Goal: Task Accomplishment & Management: Manage account settings

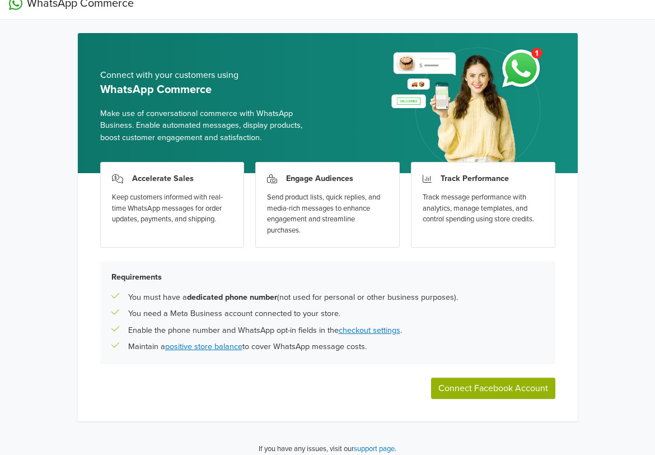
scroll to position [21, 0]
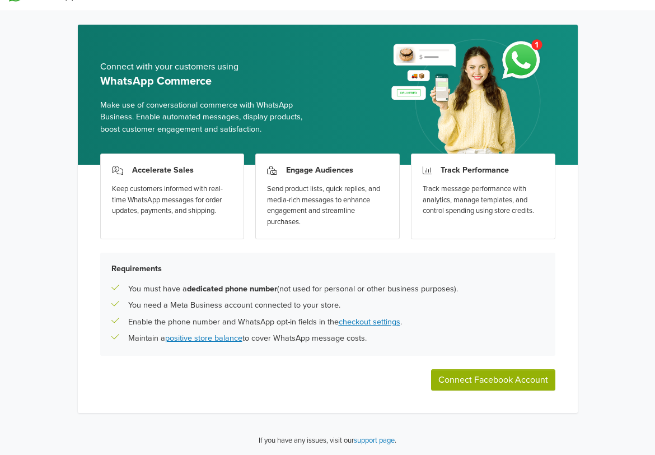
click at [514, 384] on button "Connect Facebook Account" at bounding box center [493, 379] width 124 height 21
click at [515, 379] on button "Connect Facebook Account" at bounding box center [493, 379] width 124 height 21
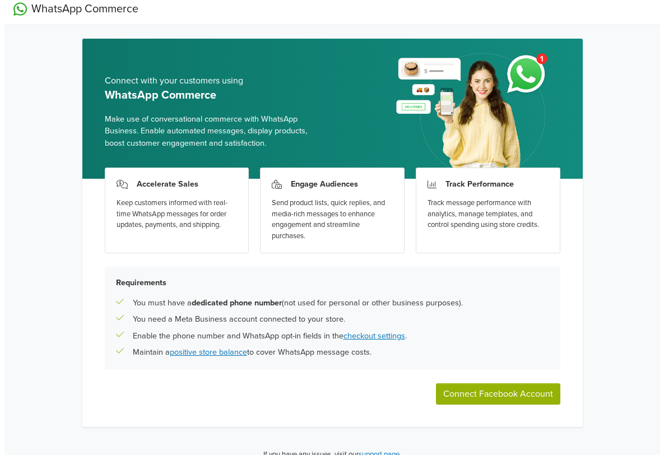
scroll to position [0, 0]
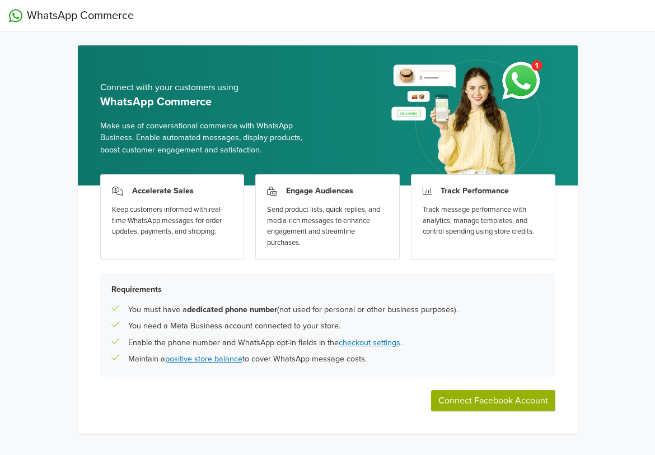
click at [486, 401] on button "Connect Facebook Account" at bounding box center [493, 400] width 124 height 21
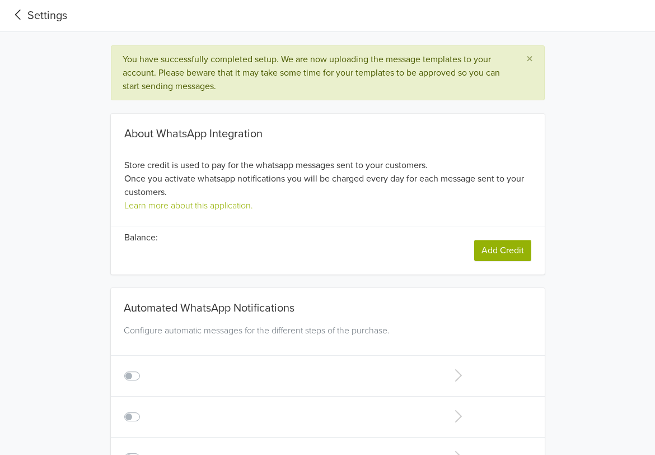
type input "+1"
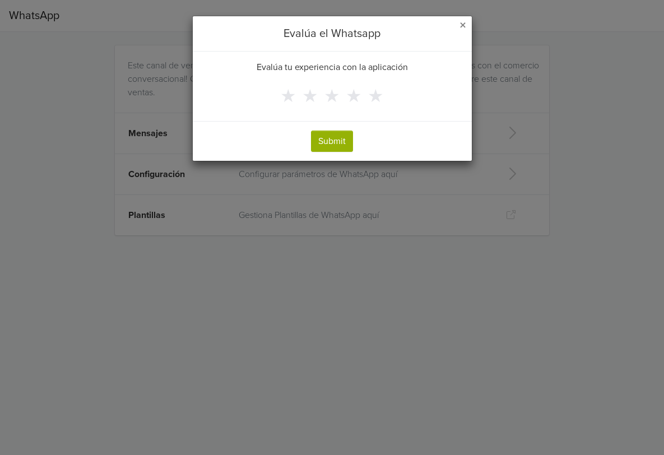
click at [465, 25] on span "×" at bounding box center [462, 25] width 7 height 16
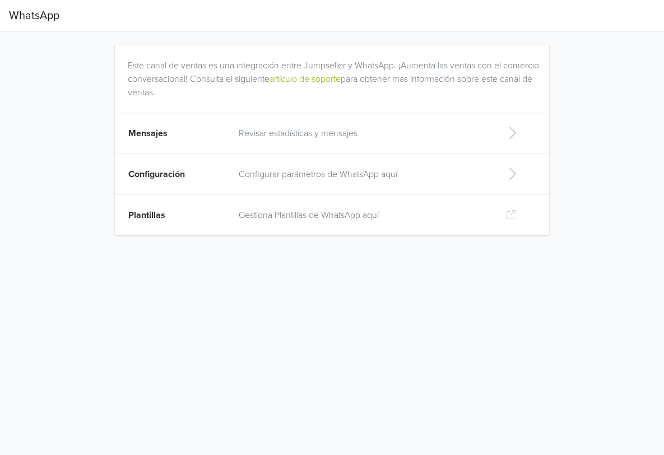
click at [413, 167] on p "Configurar parámetros de WhatsApp aquí" at bounding box center [363, 173] width 249 height 13
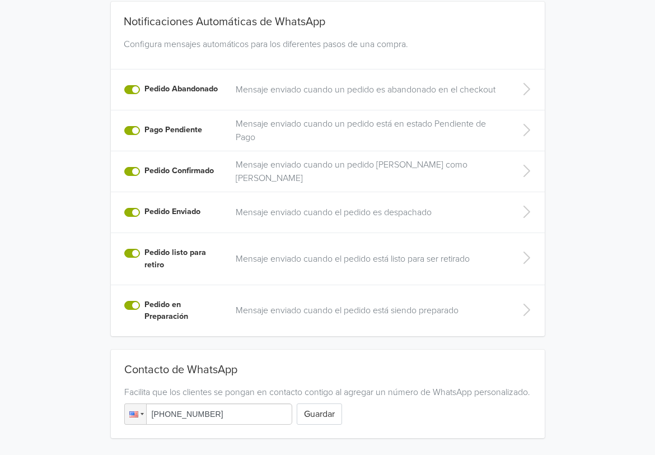
scroll to position [233, 0]
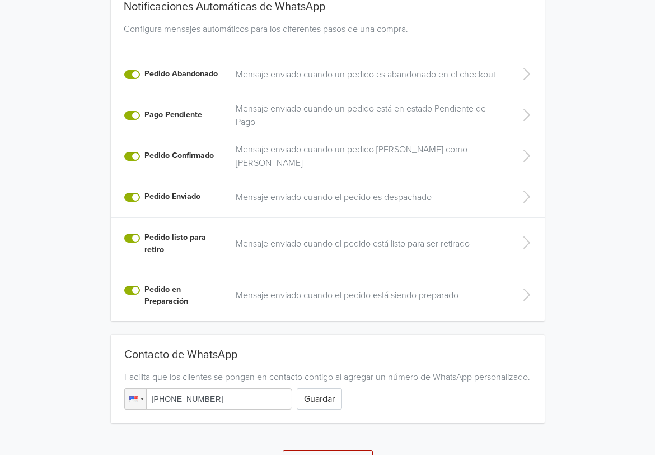
click at [144, 158] on label "Pedido Confirmado" at bounding box center [178, 155] width 69 height 12
click at [0, 0] on input "Pedido Confirmado" at bounding box center [0, 0] width 0 height 0
click at [144, 158] on label "Pedido Confirmado" at bounding box center [178, 155] width 69 height 12
click at [0, 0] on input "Pedido Confirmado" at bounding box center [0, 0] width 0 height 0
click at [144, 198] on label "Pedido Enviado" at bounding box center [172, 196] width 56 height 12
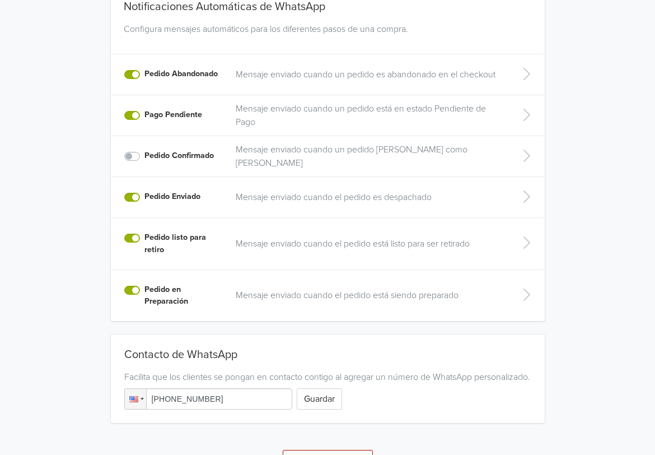
click at [0, 0] on input "Pedido Enviado" at bounding box center [0, 0] width 0 height 0
click at [144, 239] on label "Pedido listo para retiro" at bounding box center [183, 243] width 78 height 24
click at [0, 0] on input "Pedido listo para retiro" at bounding box center [0, 0] width 0 height 0
click at [144, 291] on label "Pedido en Preparación" at bounding box center [183, 295] width 78 height 24
click at [0, 0] on input "Pedido en Preparación" at bounding box center [0, 0] width 0 height 0
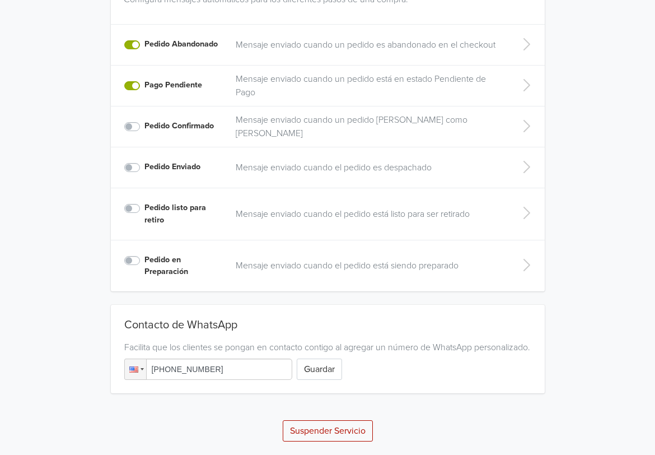
scroll to position [275, 0]
click at [236, 367] on input "[PHONE_NUMBER]" at bounding box center [208, 368] width 168 height 21
click at [137, 370] on div at bounding box center [133, 369] width 9 height 6
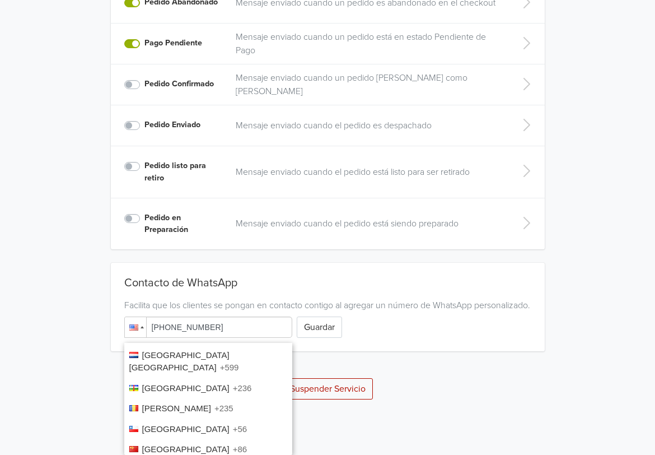
scroll to position [749, 0]
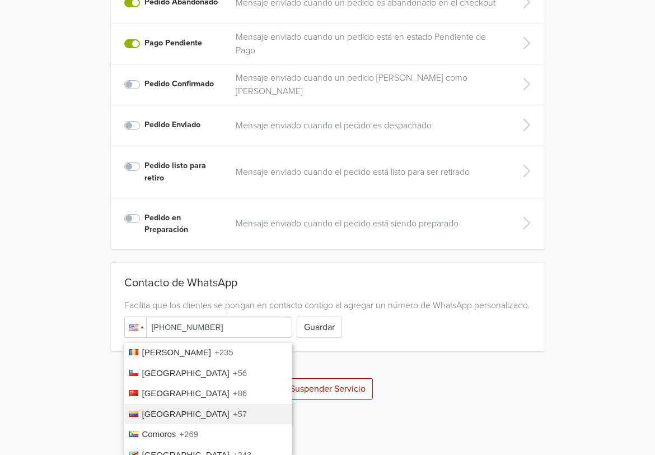
click at [193, 406] on li "Colombia +57" at bounding box center [208, 414] width 168 height 21
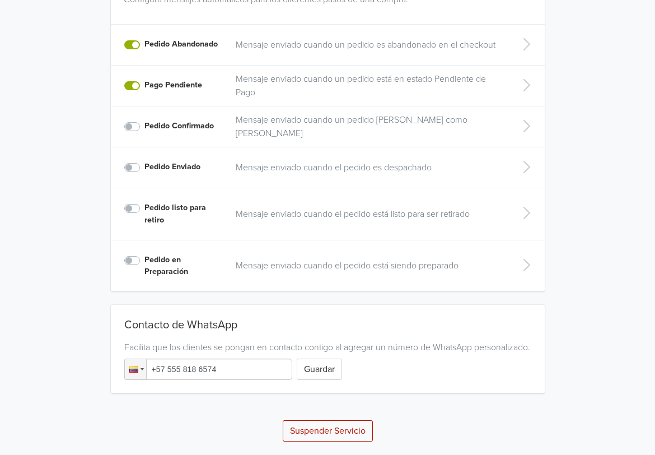
drag, startPoint x: 232, startPoint y: 373, endPoint x: 167, endPoint y: 365, distance: 66.0
click at [167, 365] on input "+57 555 818 6574" at bounding box center [208, 368] width 168 height 21
type input "[PHONE_NUMBER]"
click at [328, 371] on button "Guardar" at bounding box center [319, 368] width 45 height 21
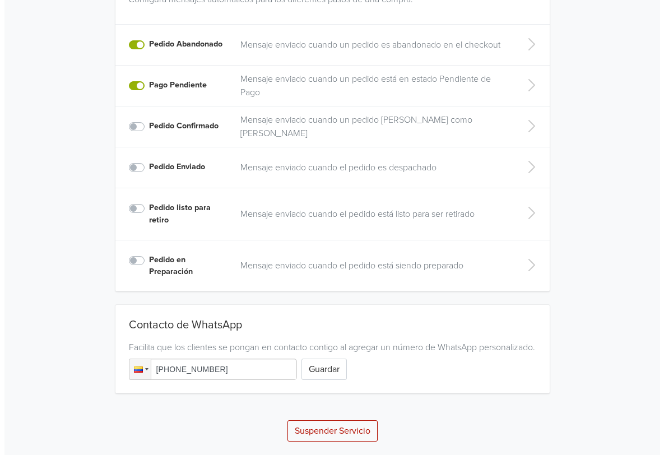
scroll to position [317, 0]
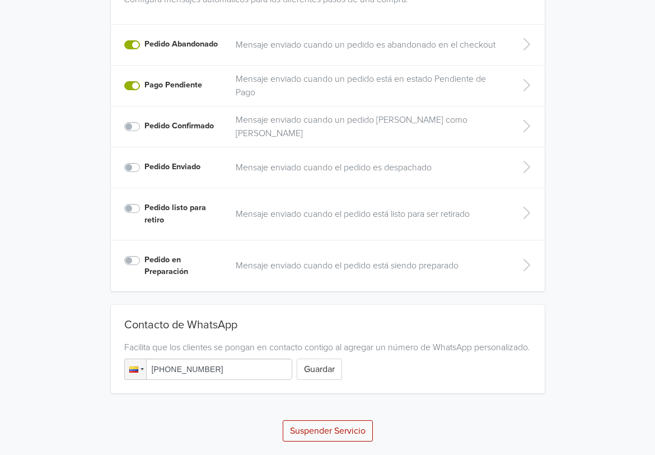
click at [329, 431] on button "Suspender Servicio" at bounding box center [328, 430] width 90 height 21
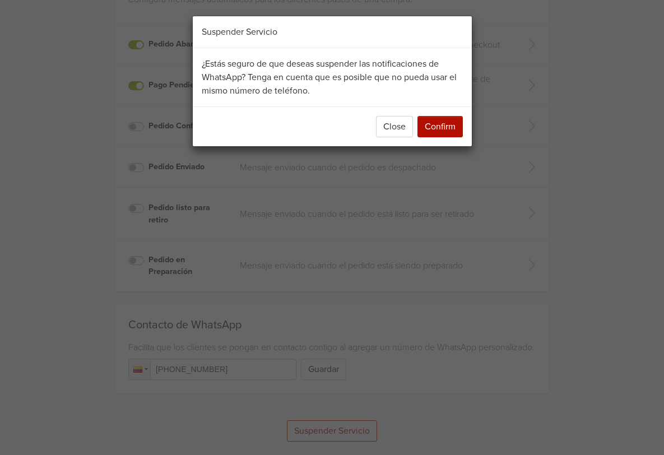
click at [446, 125] on button "Confirm" at bounding box center [439, 126] width 45 height 21
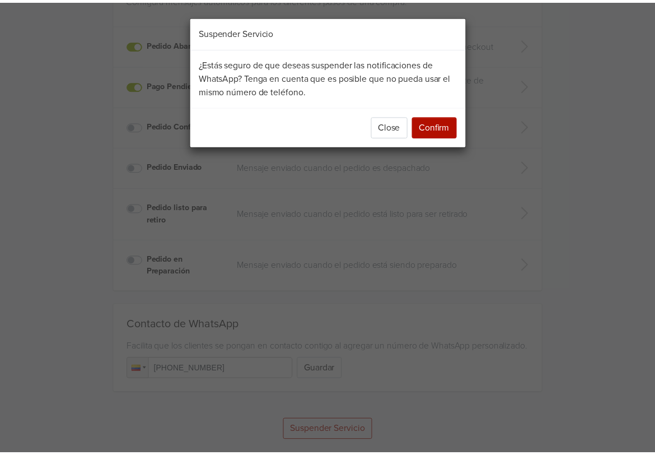
scroll to position [0, 0]
